Goal: Task Accomplishment & Management: Use online tool/utility

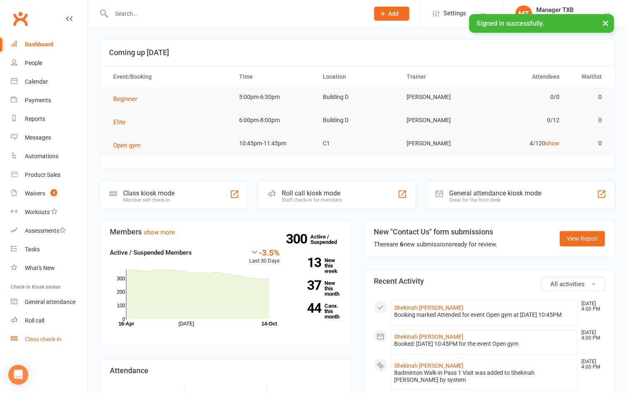
click at [41, 341] on div "Class check-in" at bounding box center [43, 339] width 36 height 7
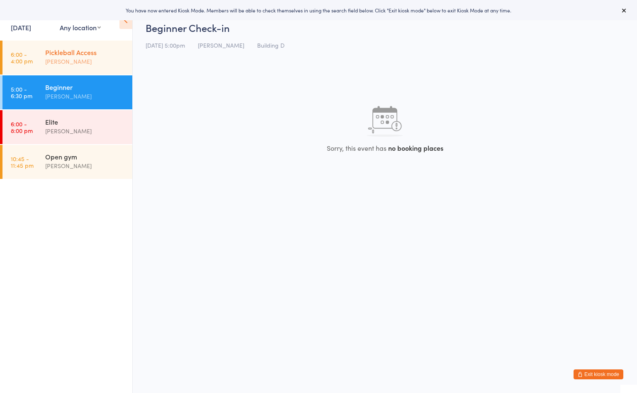
click at [83, 52] on div "Pickleball Access" at bounding box center [85, 52] width 80 height 9
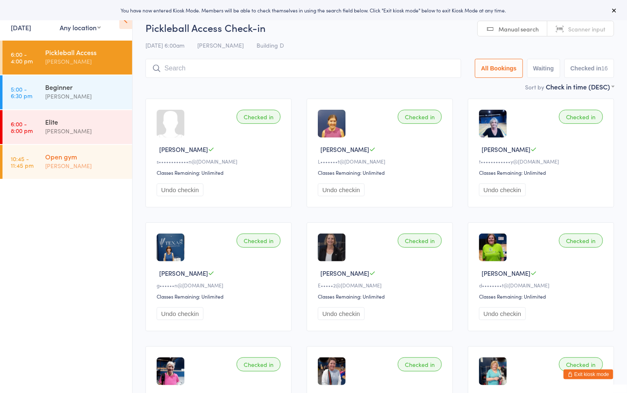
click at [69, 161] on div "[PERSON_NAME]" at bounding box center [85, 166] width 80 height 10
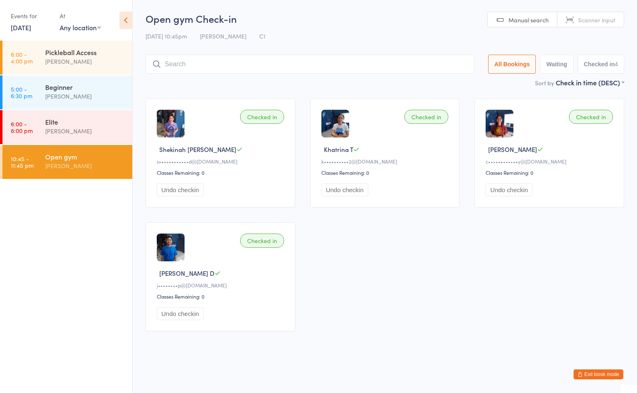
click at [438, 329] on div "Checked in Shekinah Gwen D s••••••••••••d@gmail.com Classes Remaining: 0 Undo c…" at bounding box center [384, 215] width 493 height 248
